Goal: Check status: Check status

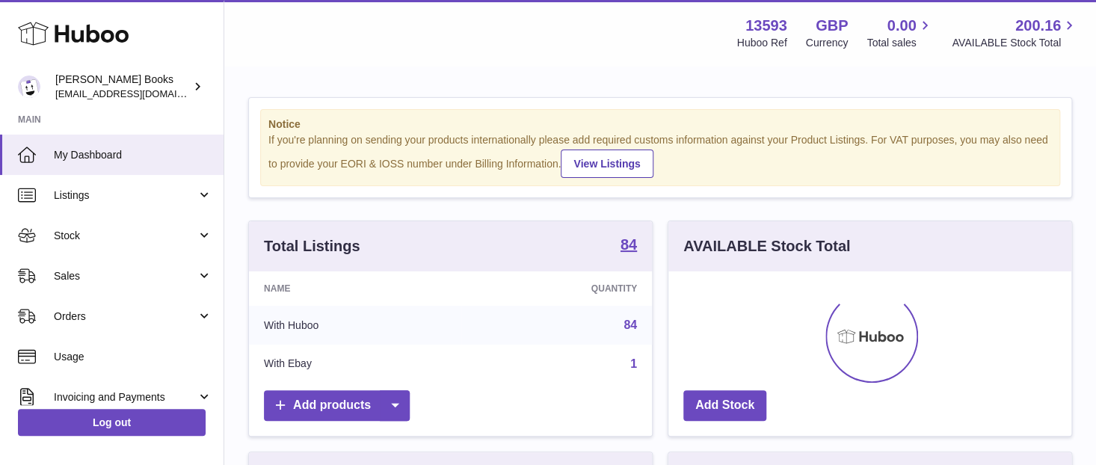
scroll to position [233, 403]
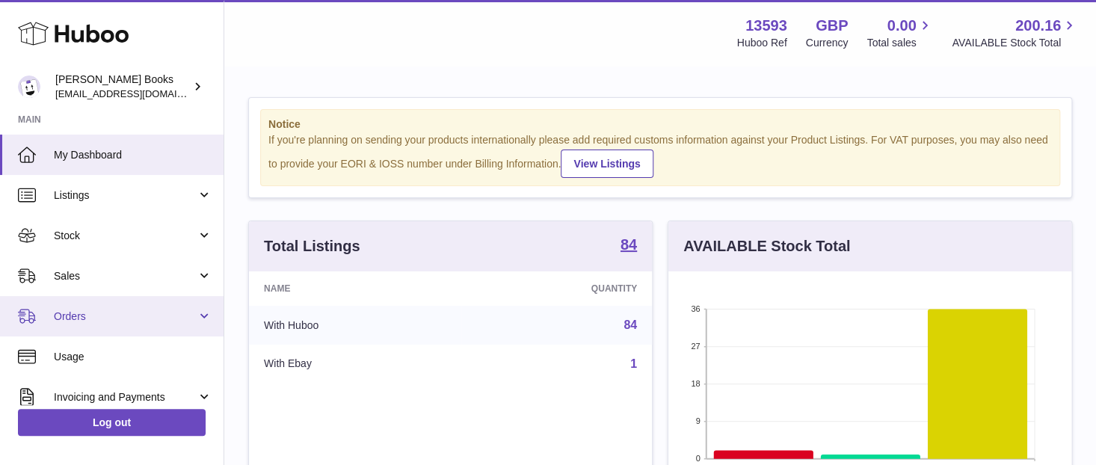
click at [120, 320] on span "Orders" at bounding box center [125, 317] width 143 height 14
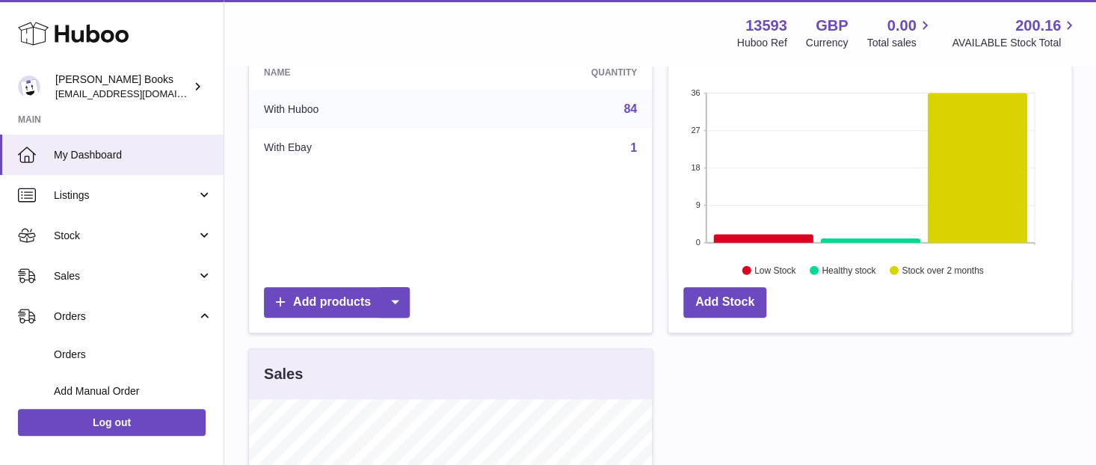
scroll to position [224, 0]
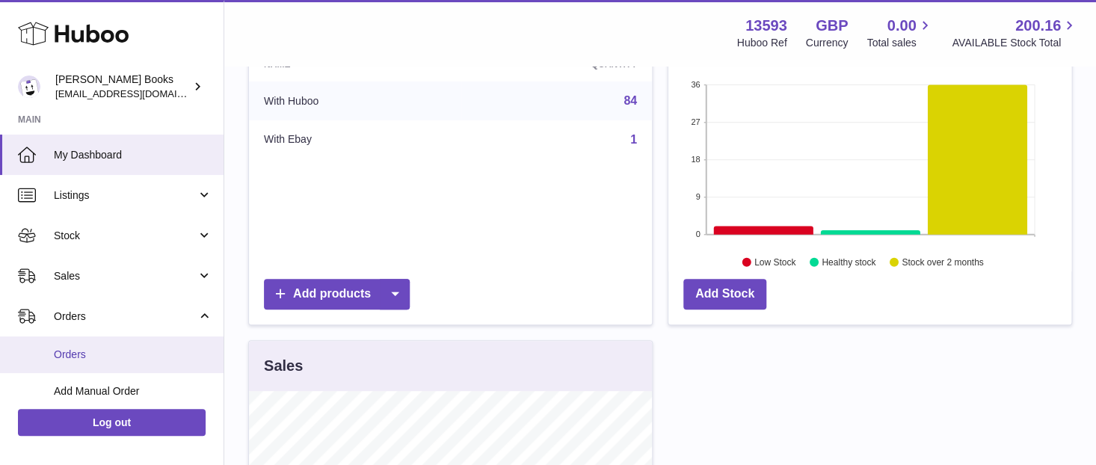
click at [123, 358] on span "Orders" at bounding box center [133, 355] width 159 height 14
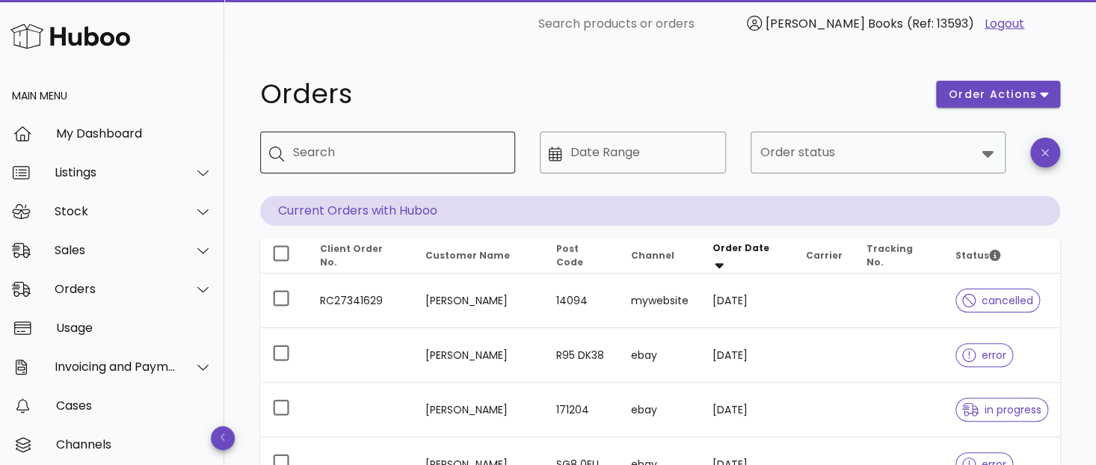
click at [316, 166] on div "Search" at bounding box center [398, 153] width 210 height 42
type input "******"
click at [572, 151] on input "Date Range" at bounding box center [644, 153] width 147 height 24
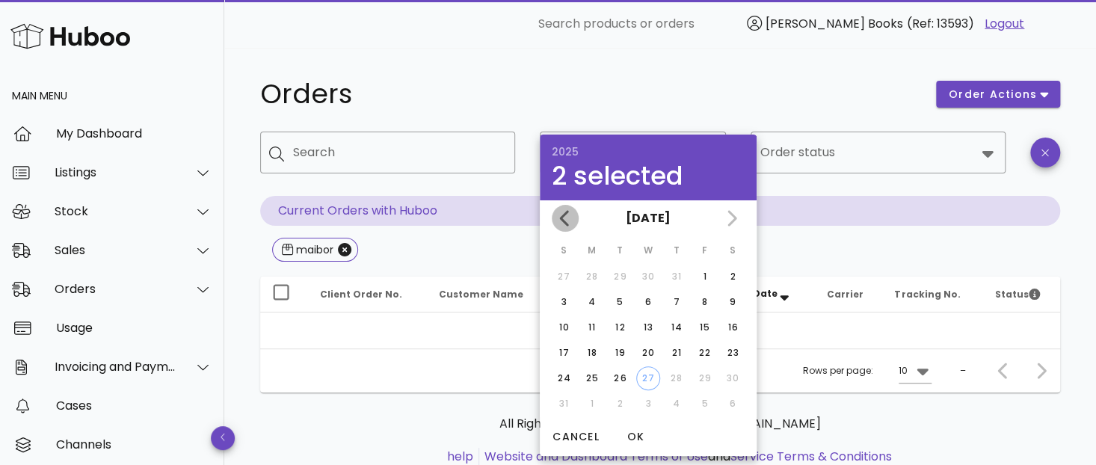
click at [566, 221] on icon "Previous month" at bounding box center [565, 218] width 18 height 18
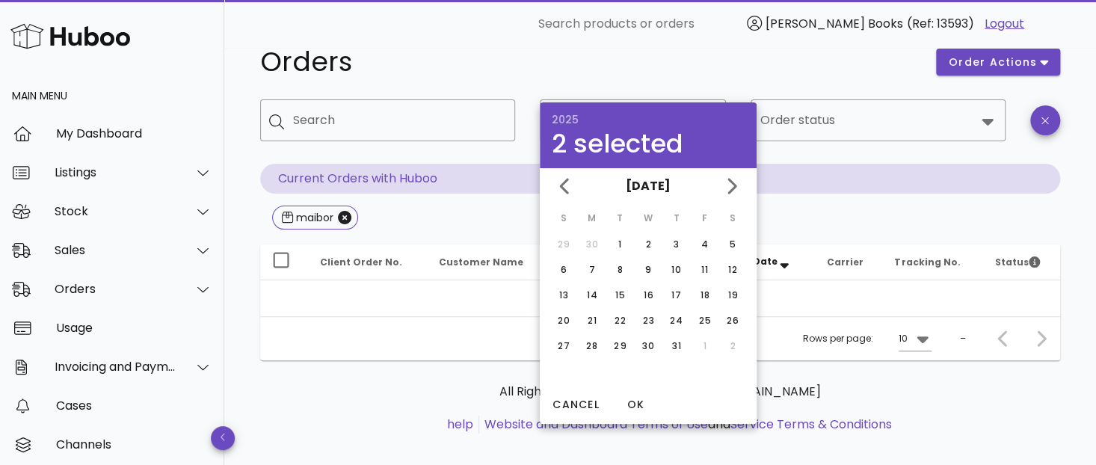
scroll to position [49, 0]
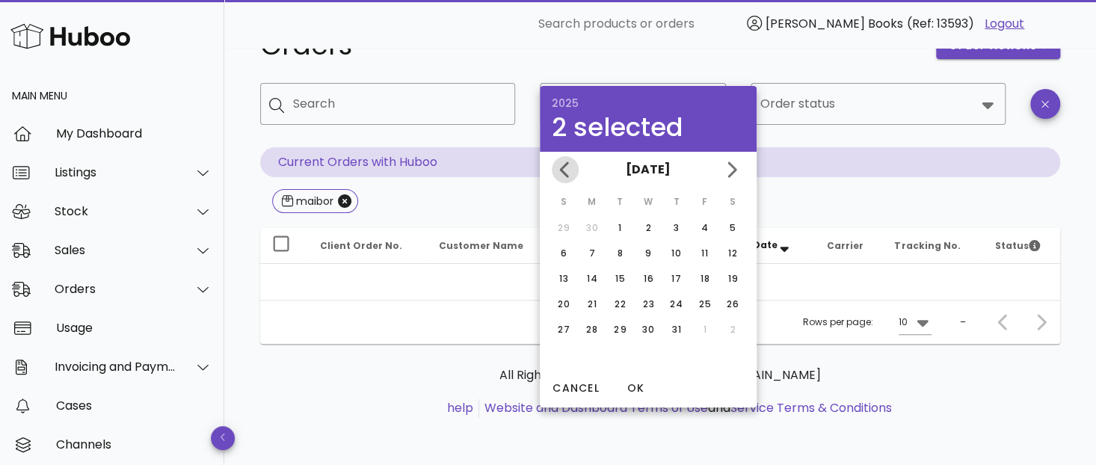
click at [568, 171] on icon "Previous month" at bounding box center [565, 170] width 18 height 18
click at [567, 171] on icon "Previous month" at bounding box center [565, 170] width 18 height 18
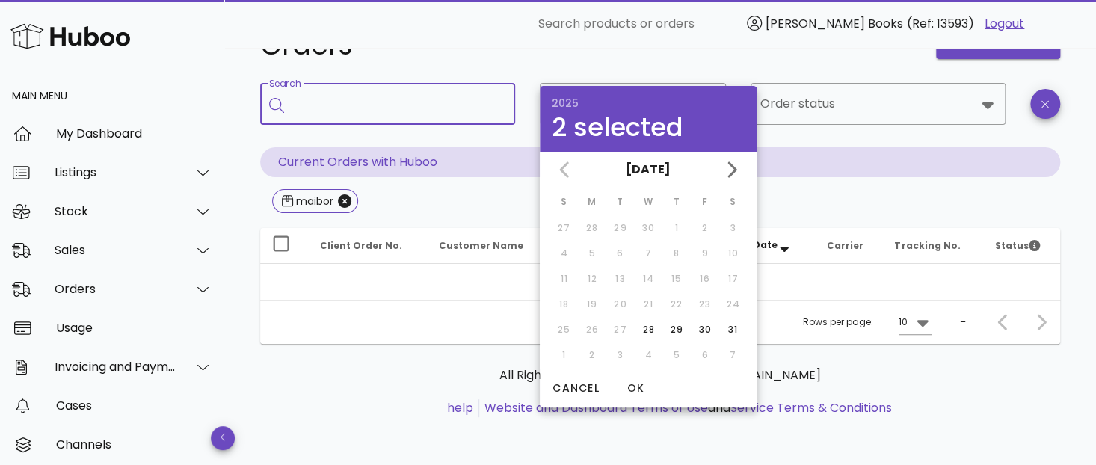
click at [409, 111] on input "Search" at bounding box center [398, 104] width 210 height 24
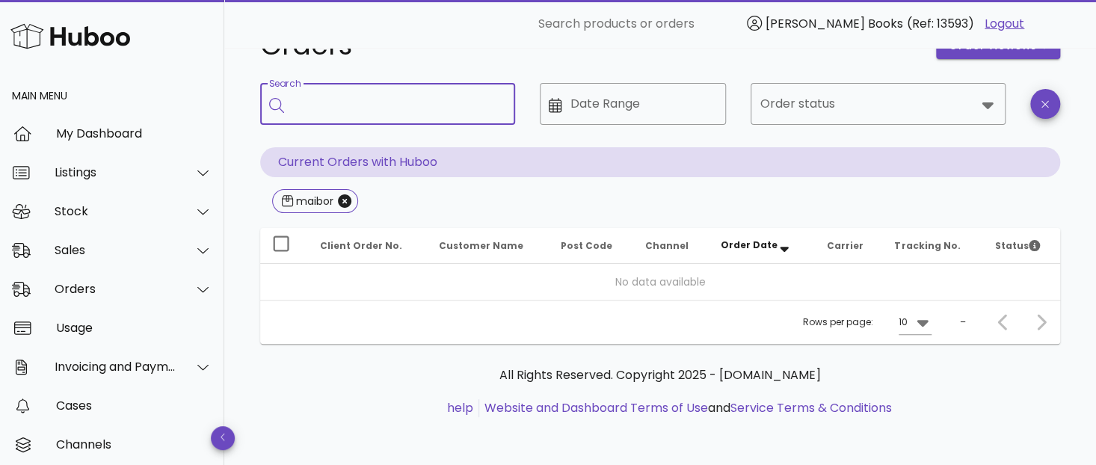
scroll to position [0, 0]
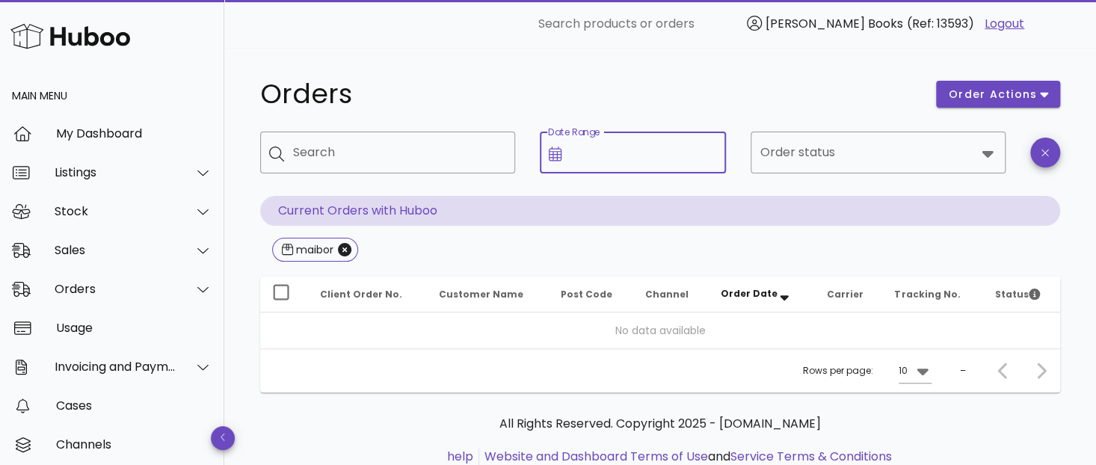
click at [580, 144] on div "Date Range" at bounding box center [644, 153] width 147 height 42
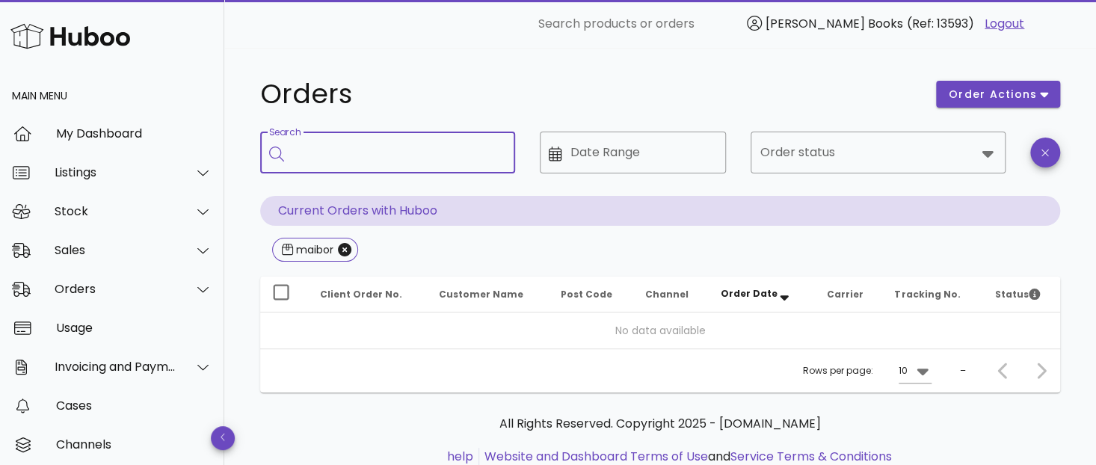
click at [434, 155] on input "Search" at bounding box center [398, 153] width 210 height 24
type input "******"
